Goal: Information Seeking & Learning: Learn about a topic

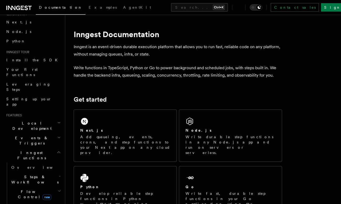
scroll to position [63, 0]
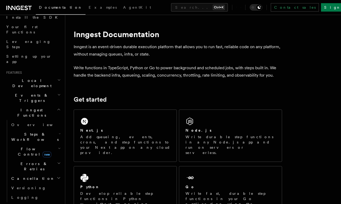
click at [30, 93] on span "Events & Triggers" at bounding box center [30, 98] width 53 height 11
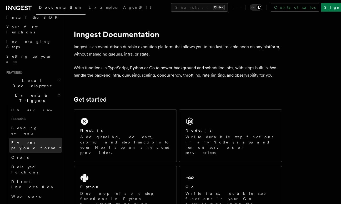
click at [29, 141] on span "Event payload format" at bounding box center [36, 145] width 50 height 9
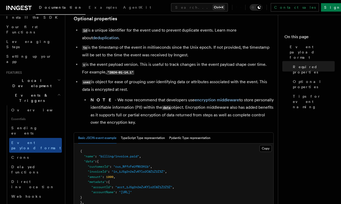
scroll to position [126, 0]
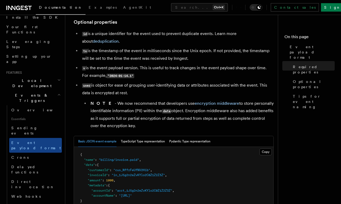
drag, startPoint x: 127, startPoint y: 59, endPoint x: 208, endPoint y: 58, distance: 80.6
click at [208, 58] on li "ts is the timestamp of the event in milliseconds since the Unix epoch. If not p…" at bounding box center [177, 54] width 193 height 15
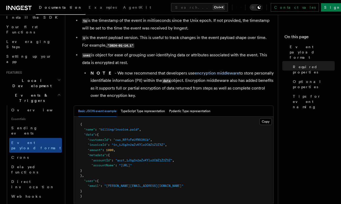
scroll to position [158, 0]
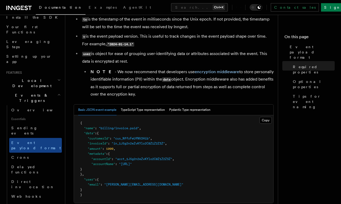
drag, startPoint x: 217, startPoint y: 81, endPoint x: 221, endPoint y: 94, distance: 14.3
click at [221, 94] on li "NOTE - We now recommend that developers use encryption middleware to store pers…" at bounding box center [181, 83] width 185 height 30
drag, startPoint x: 223, startPoint y: 94, endPoint x: 165, endPoint y: 96, distance: 58.2
click at [165, 96] on li "NOTE - We now recommend that developers use encryption middleware to store pers…" at bounding box center [181, 83] width 185 height 30
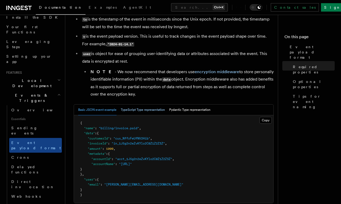
click at [151, 112] on button "TypeScript Type representation" at bounding box center [143, 110] width 44 height 11
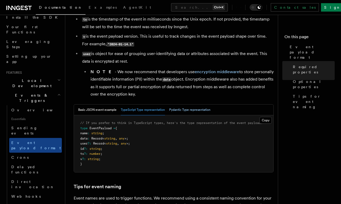
click at [184, 112] on button "Pydantic Type representation" at bounding box center [189, 110] width 41 height 11
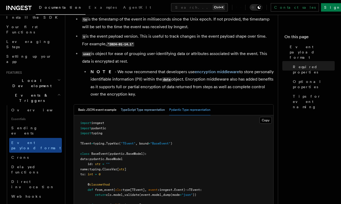
click at [140, 112] on button "TypeScript Type representation" at bounding box center [143, 110] width 44 height 11
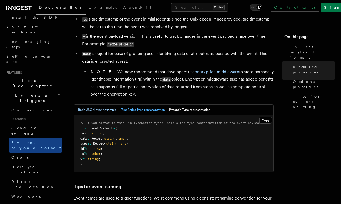
click at [95, 109] on button "Basic JSON event example" at bounding box center [97, 110] width 38 height 11
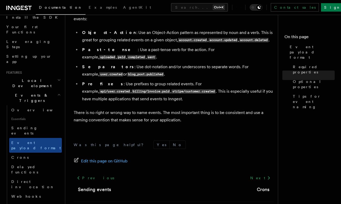
scroll to position [369, 0]
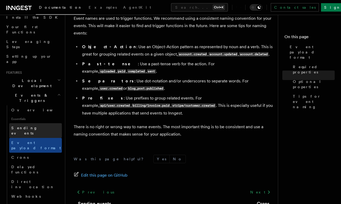
click at [33, 123] on link "Sending events" at bounding box center [35, 130] width 53 height 15
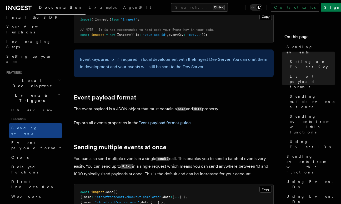
scroll to position [632, 0]
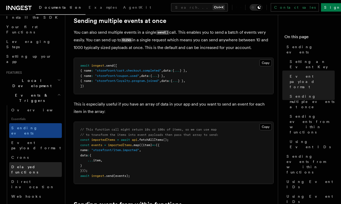
click at [39, 164] on span "Delayed functions" at bounding box center [36, 169] width 51 height 11
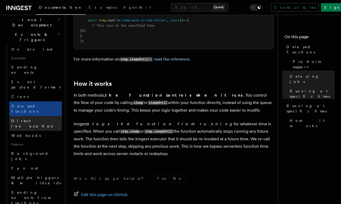
scroll to position [126, 0]
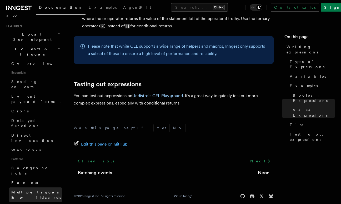
scroll to position [95, 0]
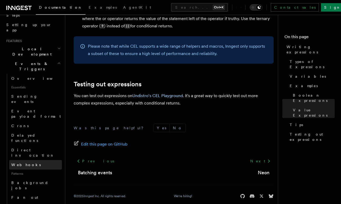
click at [28, 160] on link "Webhooks" at bounding box center [35, 164] width 53 height 9
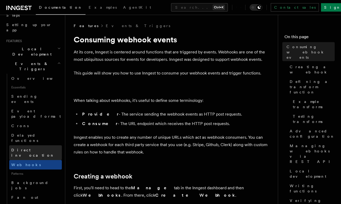
click at [34, 148] on span "Direct invocation" at bounding box center [32, 152] width 43 height 9
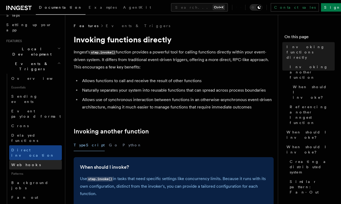
click at [36, 160] on link "Webhooks" at bounding box center [35, 164] width 53 height 9
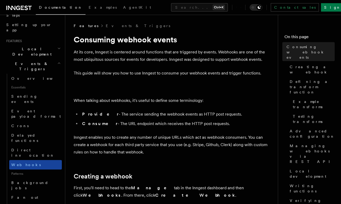
scroll to position [32, 0]
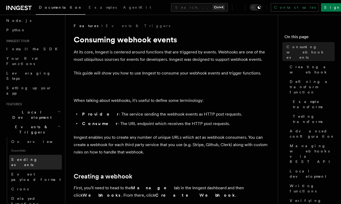
click at [37, 155] on link "Sending events" at bounding box center [35, 162] width 53 height 15
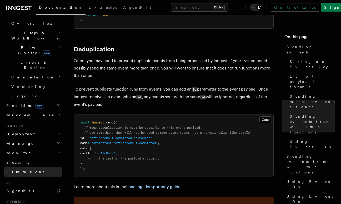
scroll to position [1359, 0]
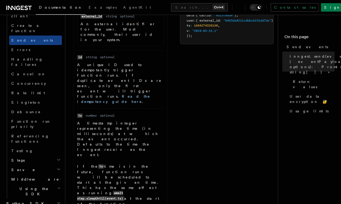
scroll to position [379, 0]
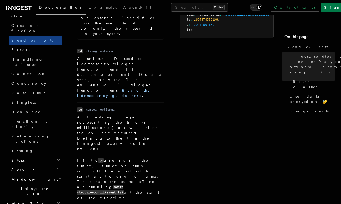
drag, startPoint x: 88, startPoint y: 98, endPoint x: 89, endPoint y: 106, distance: 7.4
drag, startPoint x: 90, startPoint y: 106, endPoint x: 146, endPoint y: 111, distance: 56.0
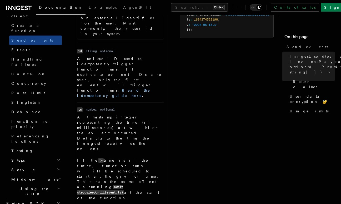
drag, startPoint x: 146, startPoint y: 111, endPoint x: 80, endPoint y: 101, distance: 67.3
drag, startPoint x: 140, startPoint y: 110, endPoint x: 88, endPoint y: 101, distance: 53.0
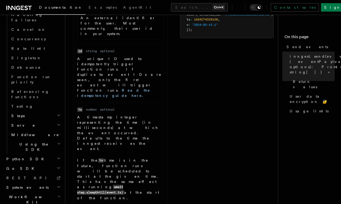
scroll to position [435, 0]
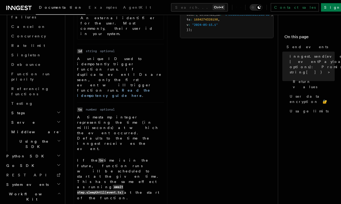
click at [57, 191] on icon "button" at bounding box center [58, 193] width 3 height 4
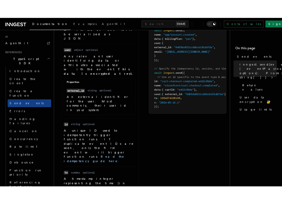
scroll to position [316, 0]
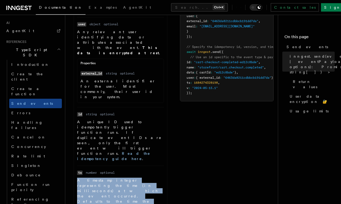
drag, startPoint x: 144, startPoint y: 175, endPoint x: 77, endPoint y: 107, distance: 95.0
copy dd "A timestamp integer representing the time (in milliseconds) at which the event …"
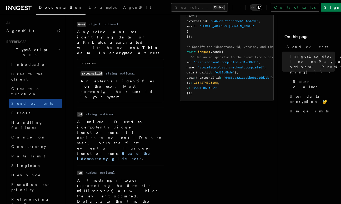
click at [90, 171] on dd "number" at bounding box center [91, 173] width 11 height 4
click at [99, 178] on p "A timestamp integer representing the time (in milliseconds) at which the event …" at bounding box center [120, 196] width 87 height 37
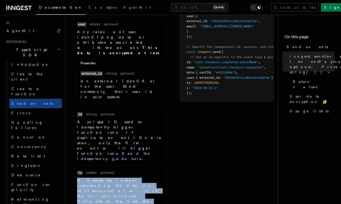
drag, startPoint x: 76, startPoint y: 106, endPoint x: 156, endPoint y: 117, distance: 80.7
click at [156, 117] on ul "Name name Type string Required required Description The event name. We recommen…" at bounding box center [120, 135] width 93 height 398
click at [156, 178] on p "A timestamp integer representing the time (in milliseconds) at which the event …" at bounding box center [120, 196] width 87 height 37
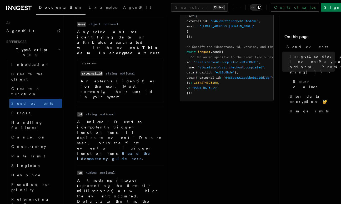
drag, startPoint x: 156, startPoint y: 117, endPoint x: 176, endPoint y: 178, distance: 63.2
click at [176, 178] on div "Name eventPayload Type object | object[] Required required Description An event…" at bounding box center [174, 144] width 200 height 498
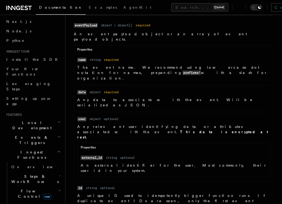
scroll to position [0, 0]
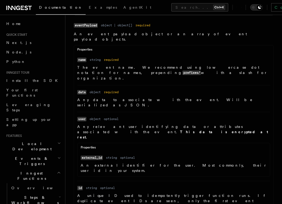
click at [31, 154] on h2 "Events & Triggers" at bounding box center [33, 161] width 58 height 15
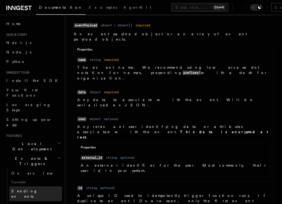
click at [35, 186] on link "Sending events" at bounding box center [35, 193] width 53 height 15
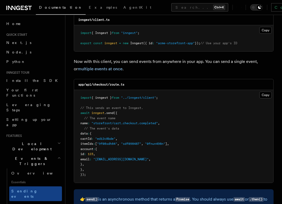
scroll to position [221, 0]
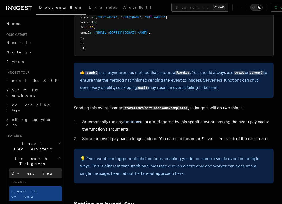
click at [30, 169] on link "Overview" at bounding box center [35, 173] width 53 height 9
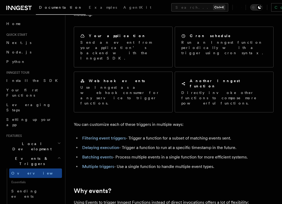
scroll to position [126, 0]
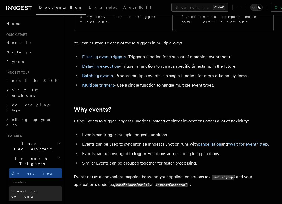
click at [43, 186] on link "Sending events" at bounding box center [35, 193] width 53 height 15
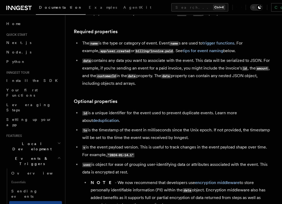
scroll to position [126, 0]
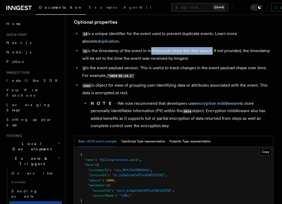
drag, startPoint x: 211, startPoint y: 50, endPoint x: 150, endPoint y: 51, distance: 61.4
click at [150, 51] on li "ts is the timestamp of the event in milliseconds since the Unix epoch. If not p…" at bounding box center [177, 54] width 193 height 15
copy li "milliseconds since the Unix epoch"
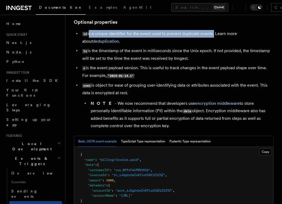
drag, startPoint x: 213, startPoint y: 33, endPoint x: 88, endPoint y: 35, distance: 124.3
click at [88, 35] on li "id is a unique identifier for the event used to prevent duplicate events. Learn…" at bounding box center [177, 37] width 193 height 15
